Goal: Transaction & Acquisition: Book appointment/travel/reservation

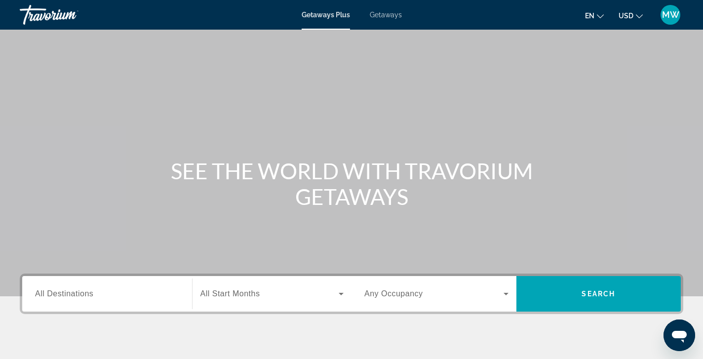
click at [387, 17] on span "Getaways" at bounding box center [386, 15] width 32 height 8
click at [154, 290] on input "Destination All Destinations" at bounding box center [107, 294] width 144 height 12
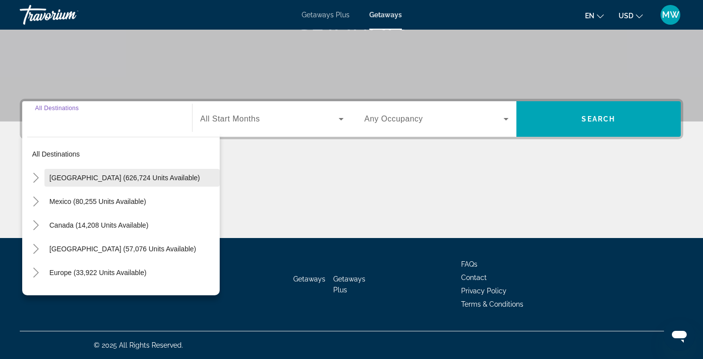
click at [123, 187] on span "Search widget" at bounding box center [131, 178] width 175 height 24
type input "**********"
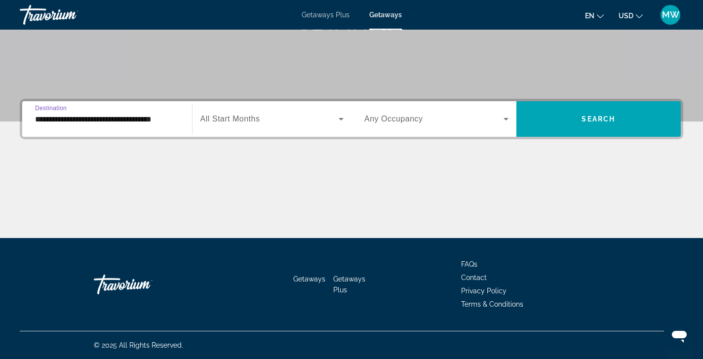
click at [255, 122] on span "All Start Months" at bounding box center [230, 118] width 60 height 8
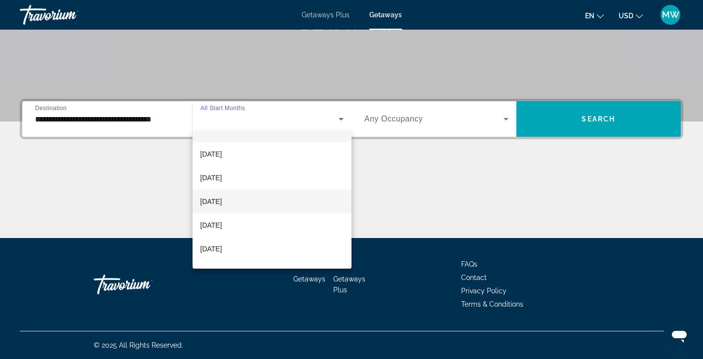
scroll to position [19, 0]
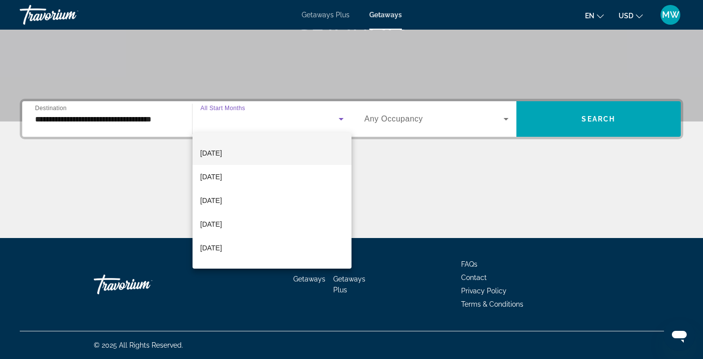
click at [252, 153] on mat-option "[DATE]" at bounding box center [271, 153] width 159 height 24
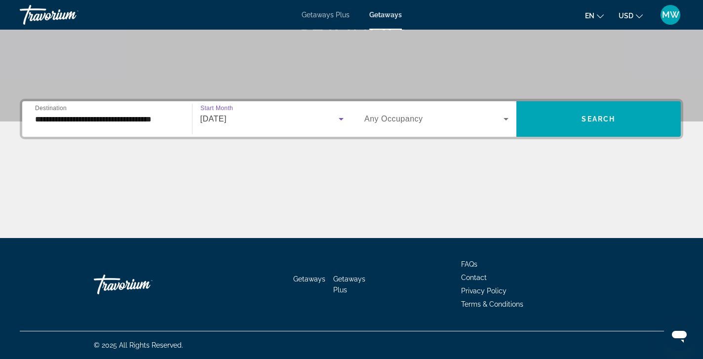
click at [226, 120] on span "[DATE]" at bounding box center [213, 118] width 26 height 8
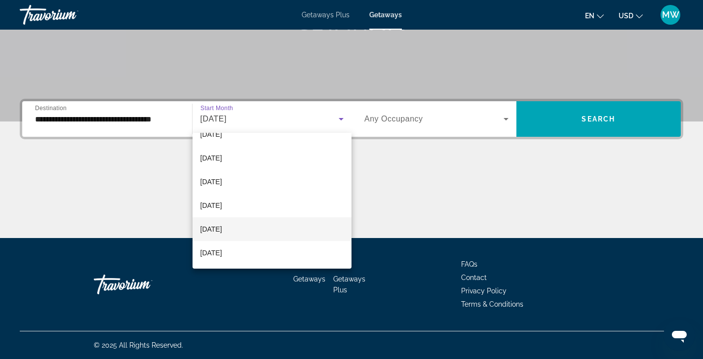
scroll to position [204, 0]
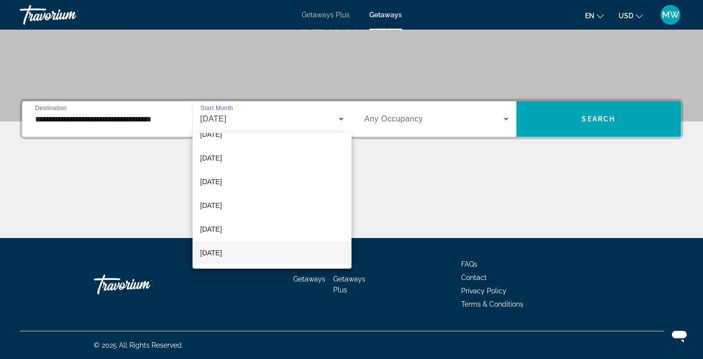
click at [222, 251] on span "[DATE]" at bounding box center [211, 253] width 22 height 12
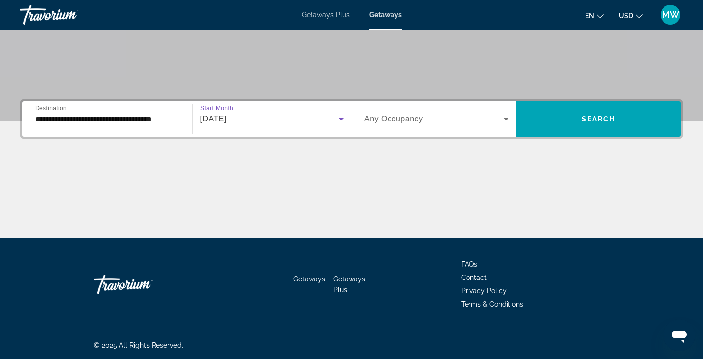
click at [482, 116] on span "Search widget" at bounding box center [433, 119] width 139 height 12
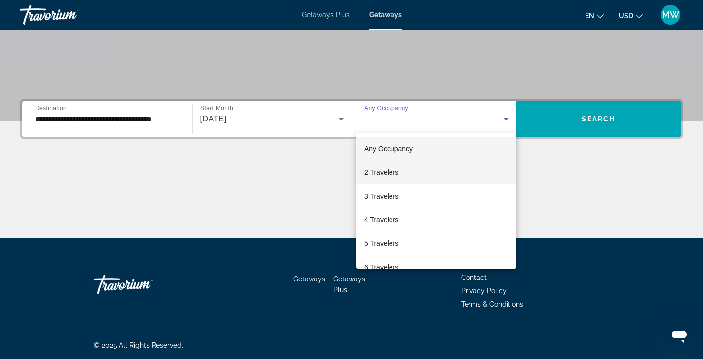
click at [379, 166] on mat-option "2 Travelers" at bounding box center [436, 172] width 160 height 24
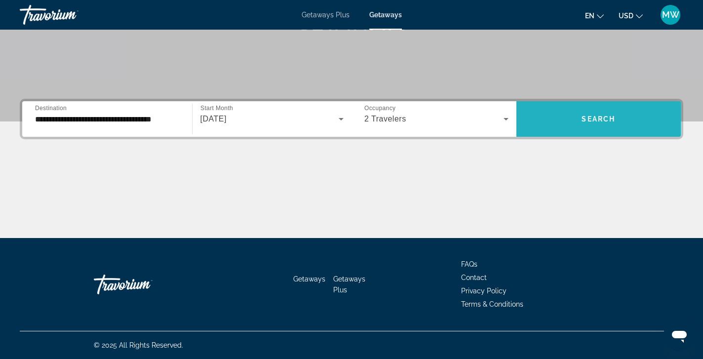
click at [601, 119] on span "Search" at bounding box center [598, 119] width 34 height 8
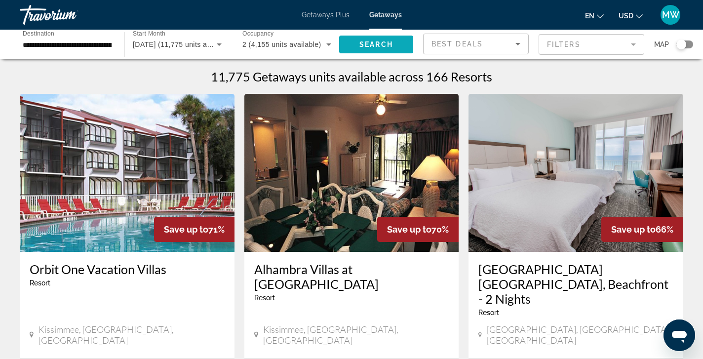
click at [373, 44] on span "Search" at bounding box center [376, 44] width 34 height 8
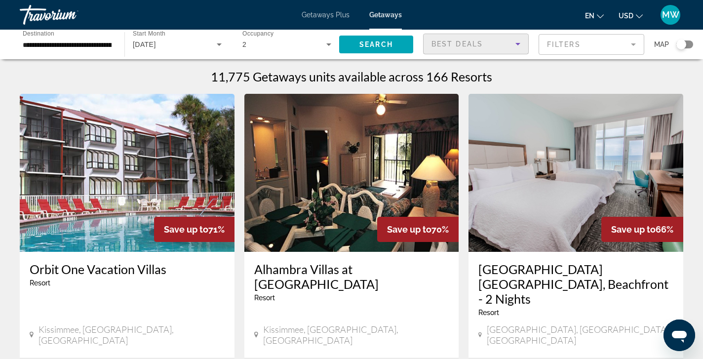
click at [516, 43] on icon "Sort by" at bounding box center [518, 44] width 12 height 12
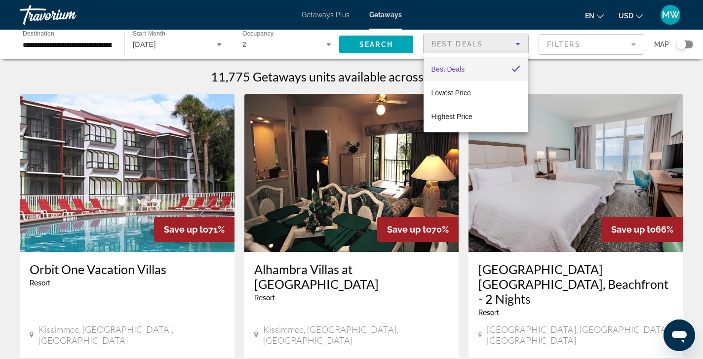
click at [560, 45] on div at bounding box center [351, 179] width 703 height 359
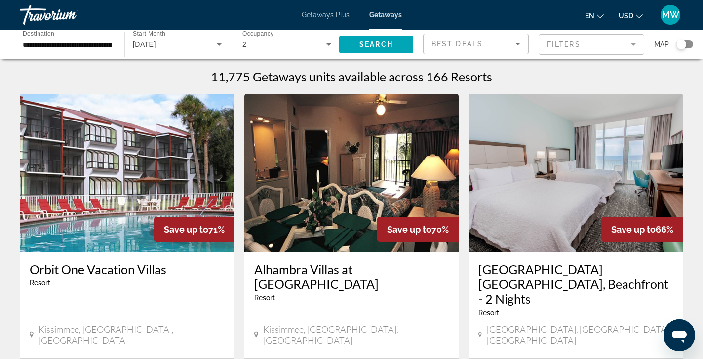
click at [560, 45] on mat-form-field "Filters" at bounding box center [591, 44] width 106 height 21
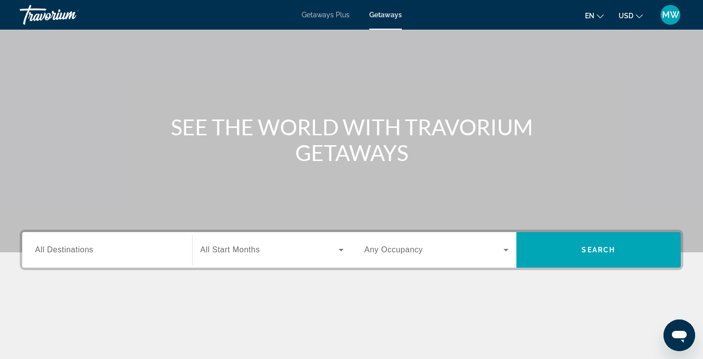
scroll to position [41, 0]
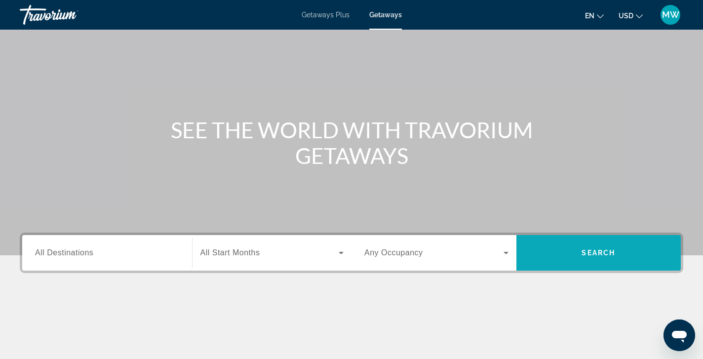
click at [610, 256] on span "Search" at bounding box center [598, 253] width 34 height 8
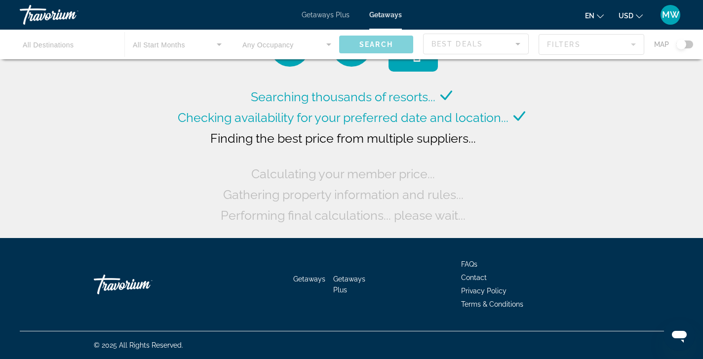
click at [97, 45] on div "Main content" at bounding box center [351, 45] width 703 height 30
click at [474, 14] on div "en English Español Français Italiano Português русский USD USD ($) MXN (Mex$) C…" at bounding box center [548, 14] width 272 height 21
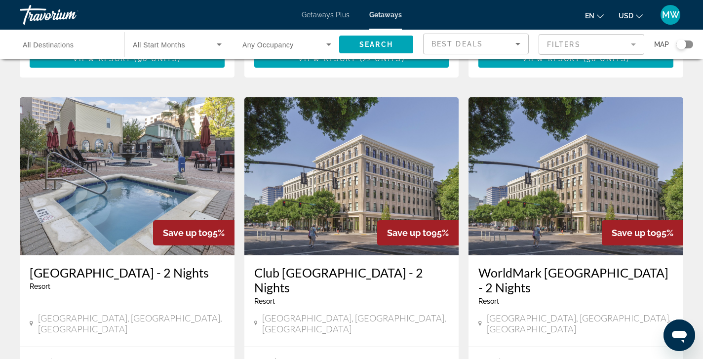
scroll to position [1081, 0]
